Goal: Task Accomplishment & Management: Manage account settings

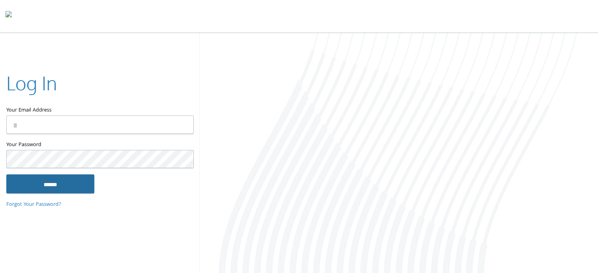
type input "**********"
click at [43, 183] on input "******" at bounding box center [50, 184] width 88 height 19
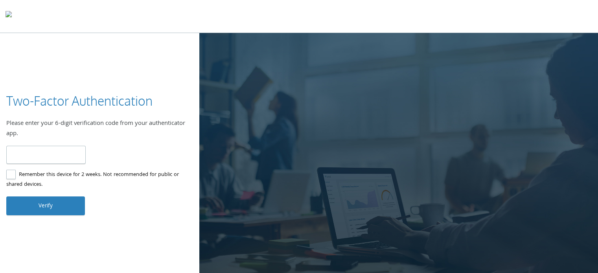
type input "******"
